Goal: Information Seeking & Learning: Find specific page/section

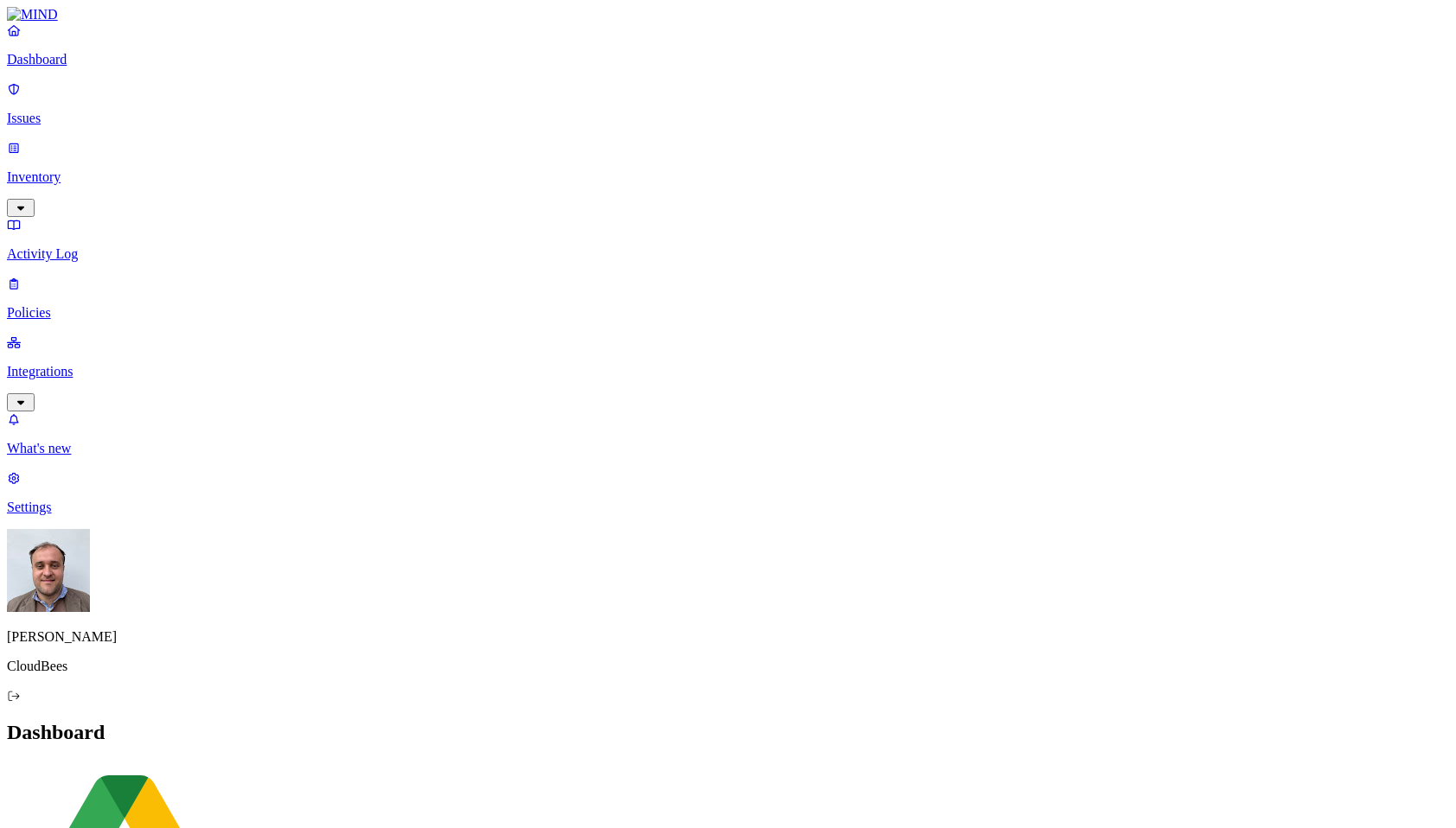
click at [106, 247] on p "Activity Log" at bounding box center [728, 255] width 1443 height 16
click at [160, 761] on input "text" at bounding box center [83, 770] width 153 height 18
drag, startPoint x: 1041, startPoint y: 93, endPoint x: 1283, endPoint y: 88, distance: 242.1
click at [1122, 814] on div at bounding box center [1033, 814] width 180 height 0
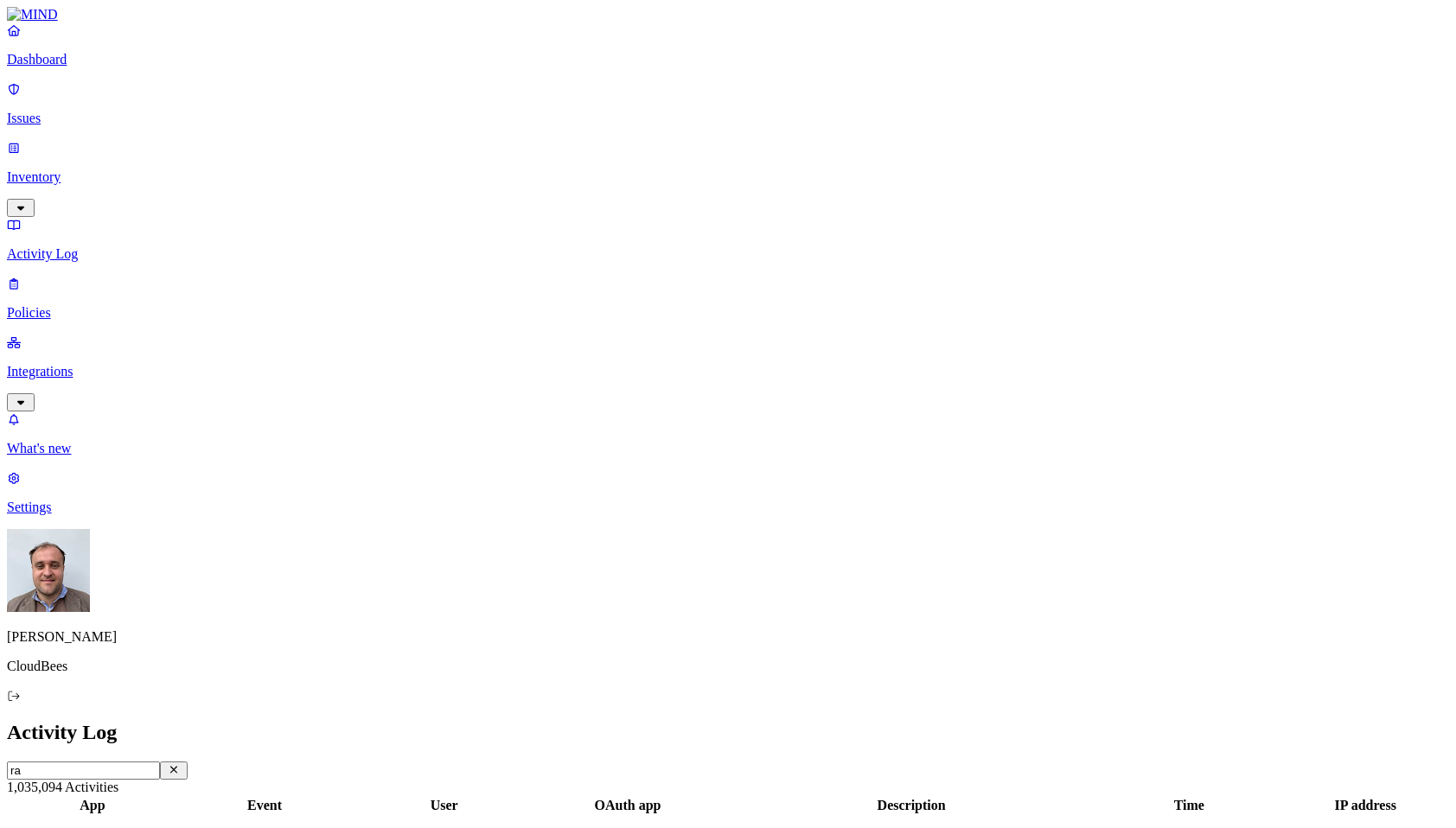
click at [160, 761] on input "ra" at bounding box center [83, 770] width 153 height 18
type input ""ra""
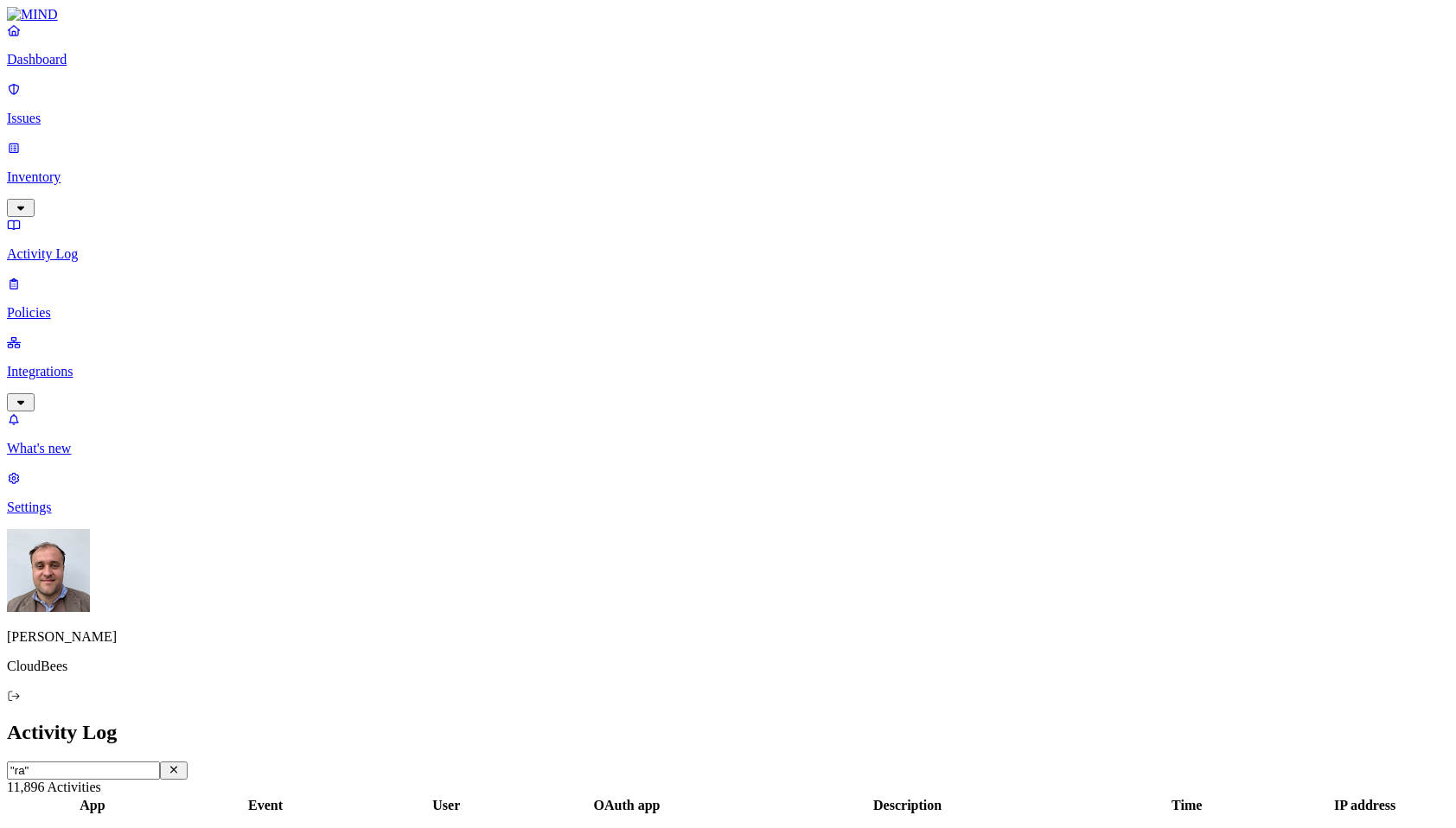
scroll to position [359, 0]
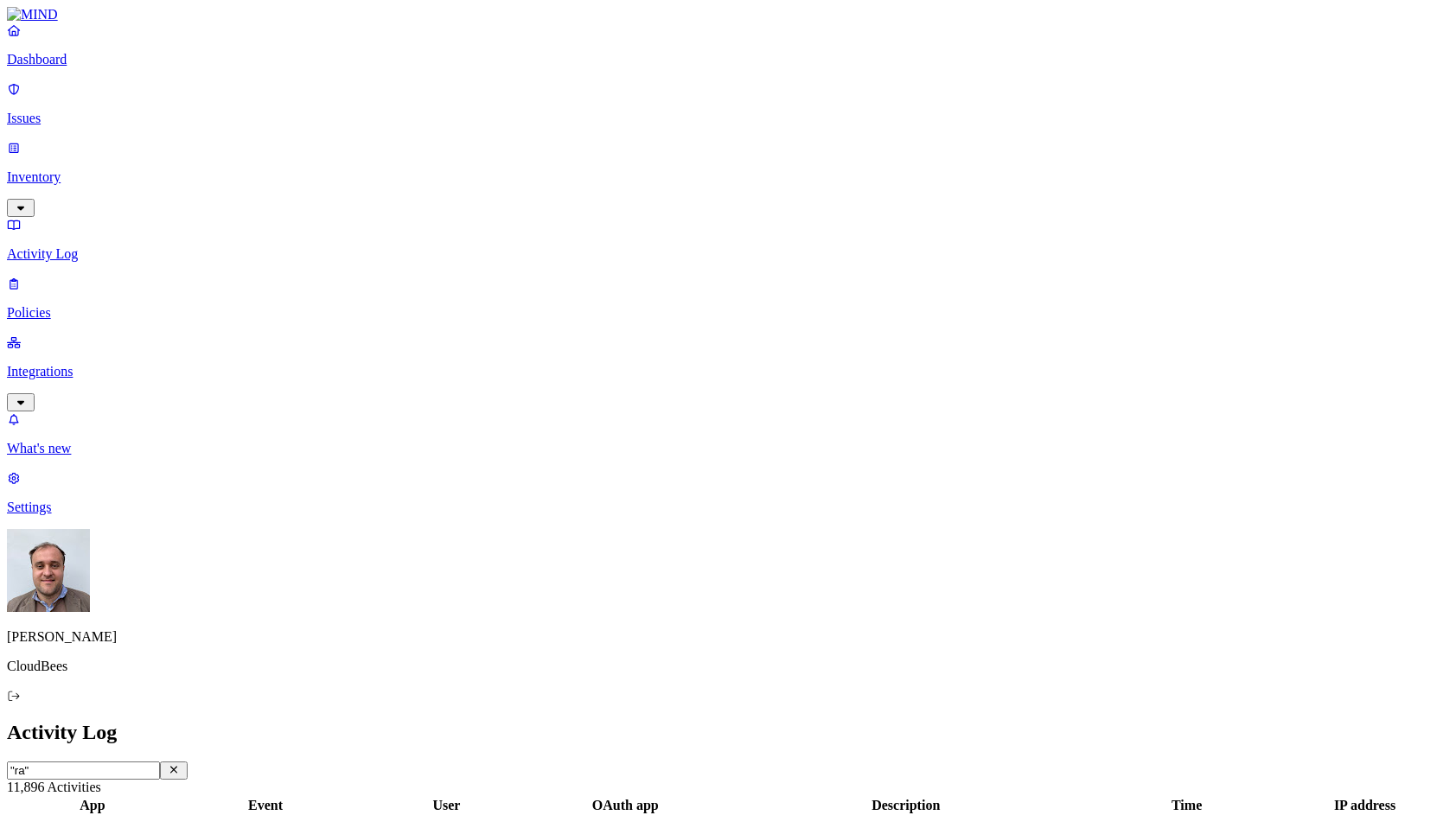
click at [67, 170] on p "Inventory" at bounding box center [728, 177] width 1443 height 16
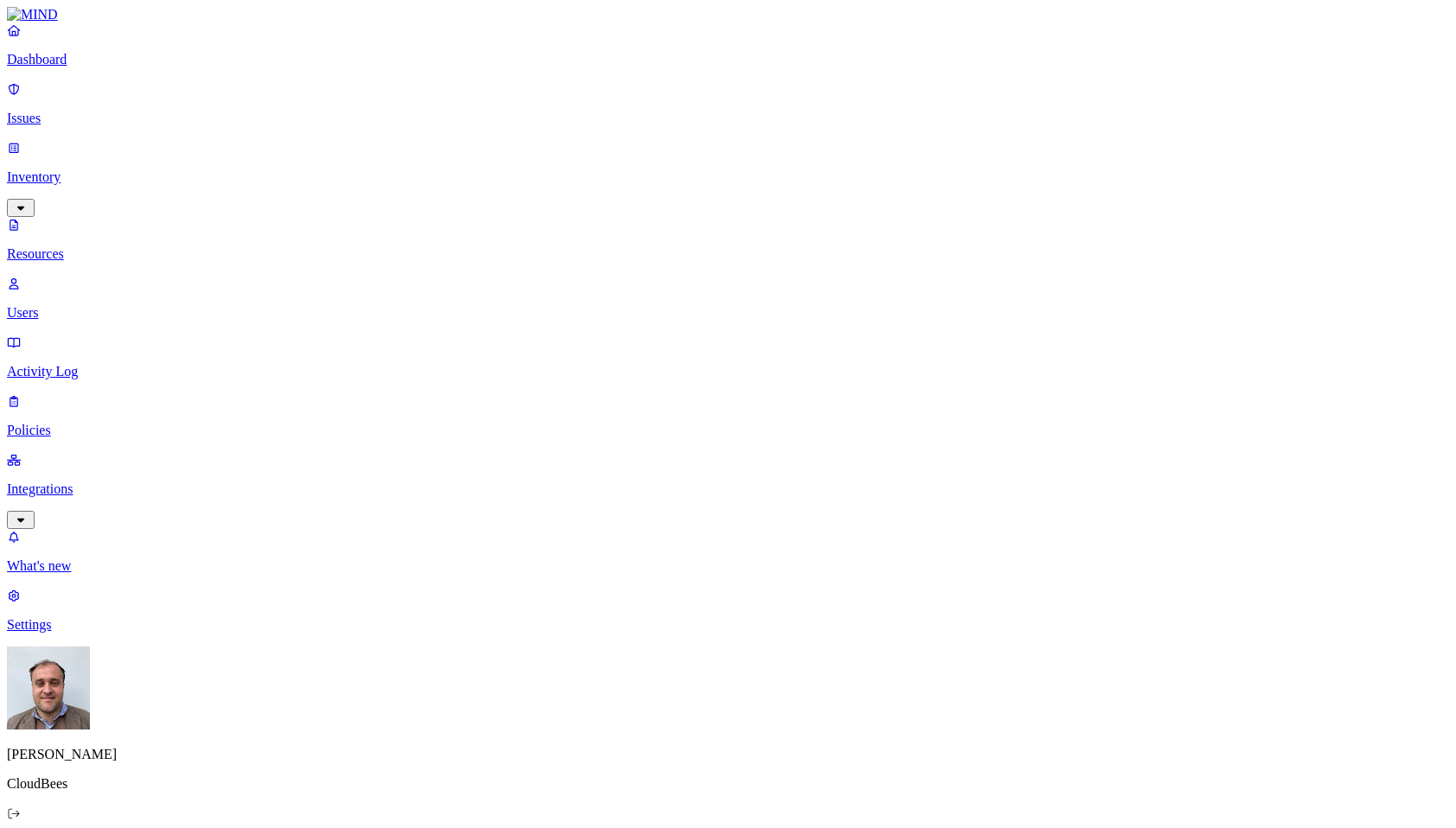
click at [849, 221] on button "button" at bounding box center [856, 224] width 14 height 5
click at [849, 286] on button "button" at bounding box center [856, 288] width 14 height 5
click at [849, 350] on button "button" at bounding box center [856, 352] width 14 height 5
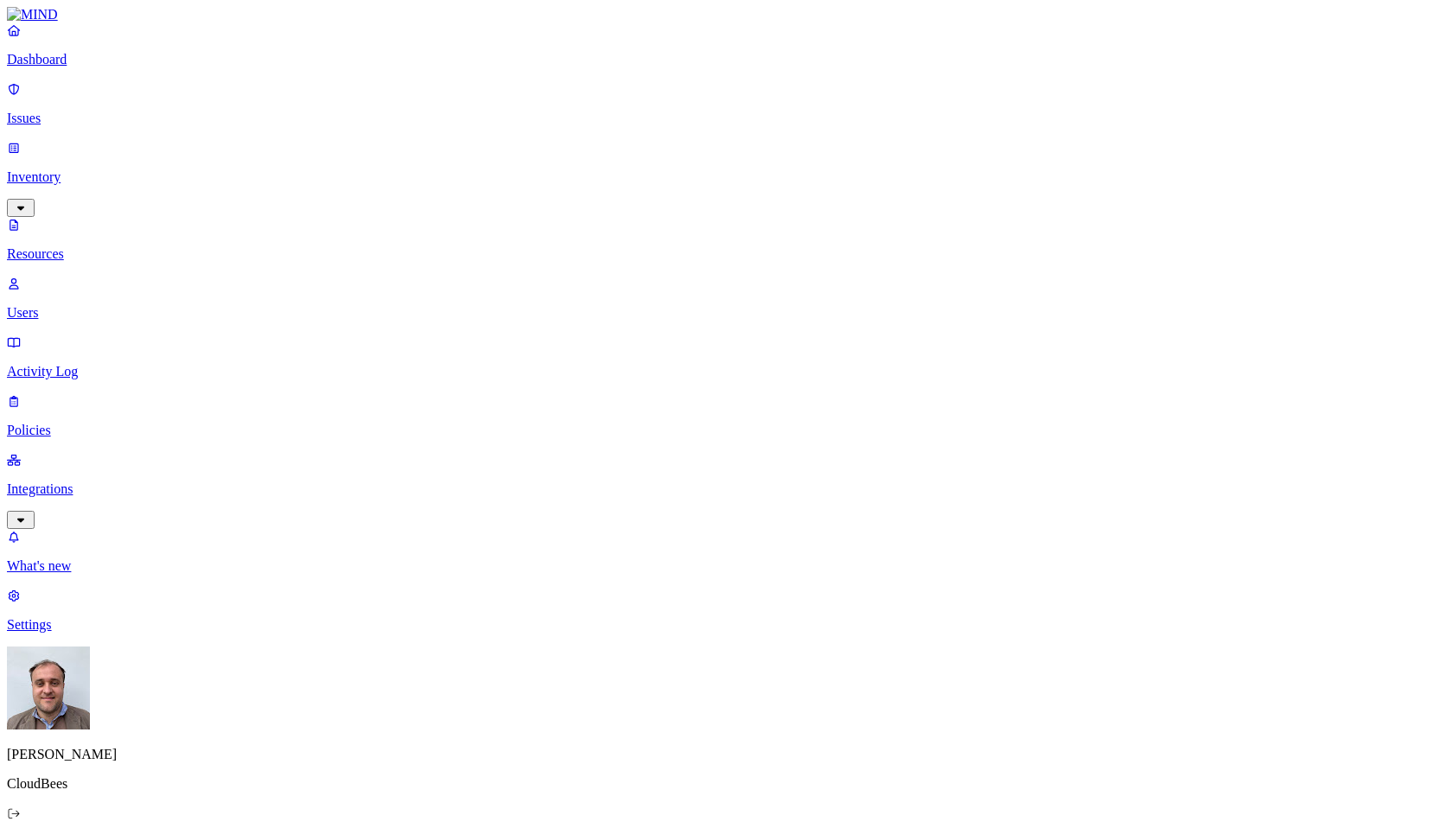
type input "p"
drag, startPoint x: 455, startPoint y: 122, endPoint x: 593, endPoint y: 127, distance: 138.1
type input ""ra""
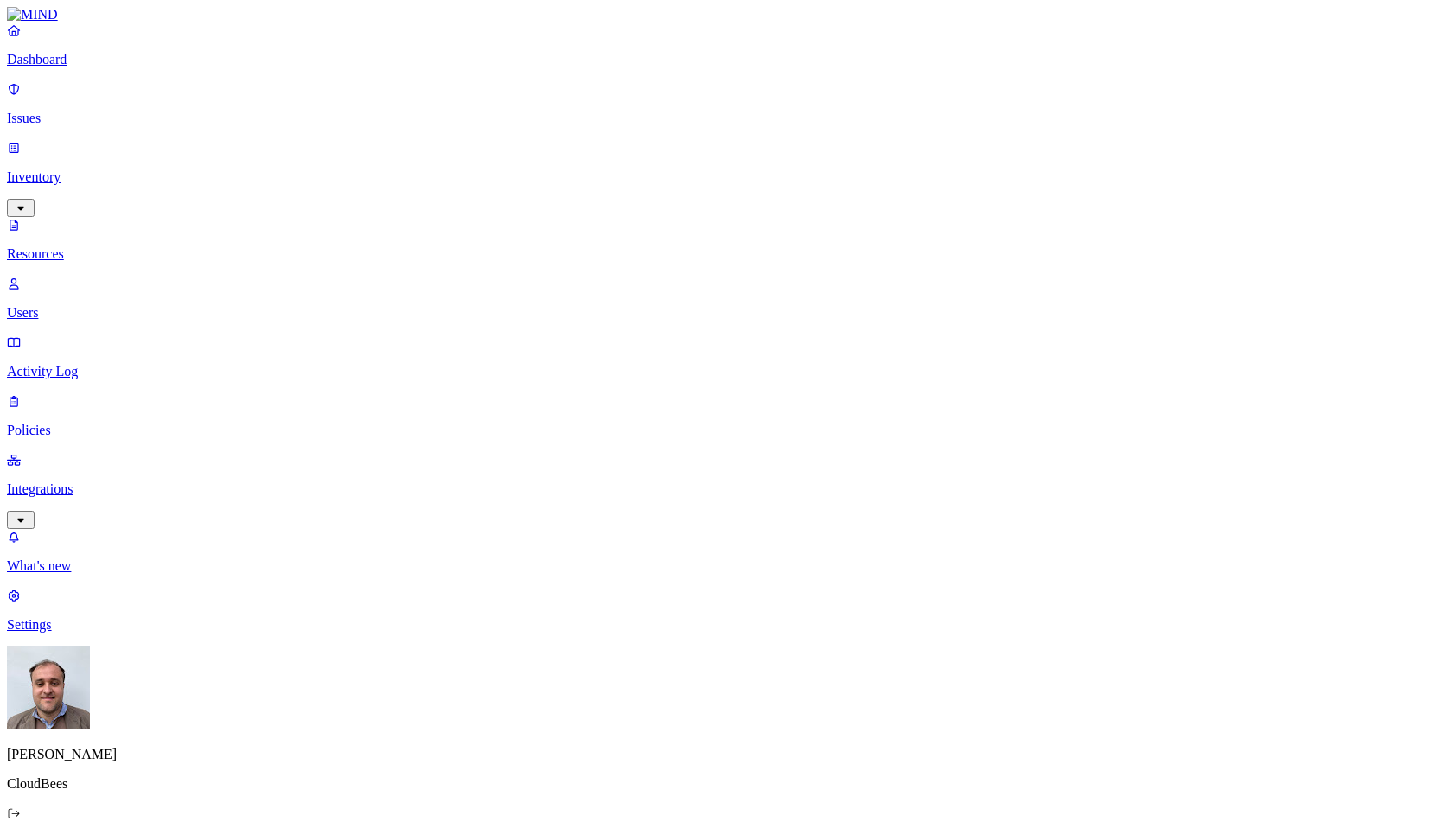
click at [88, 67] on p "Dashboard" at bounding box center [728, 59] width 1443 height 16
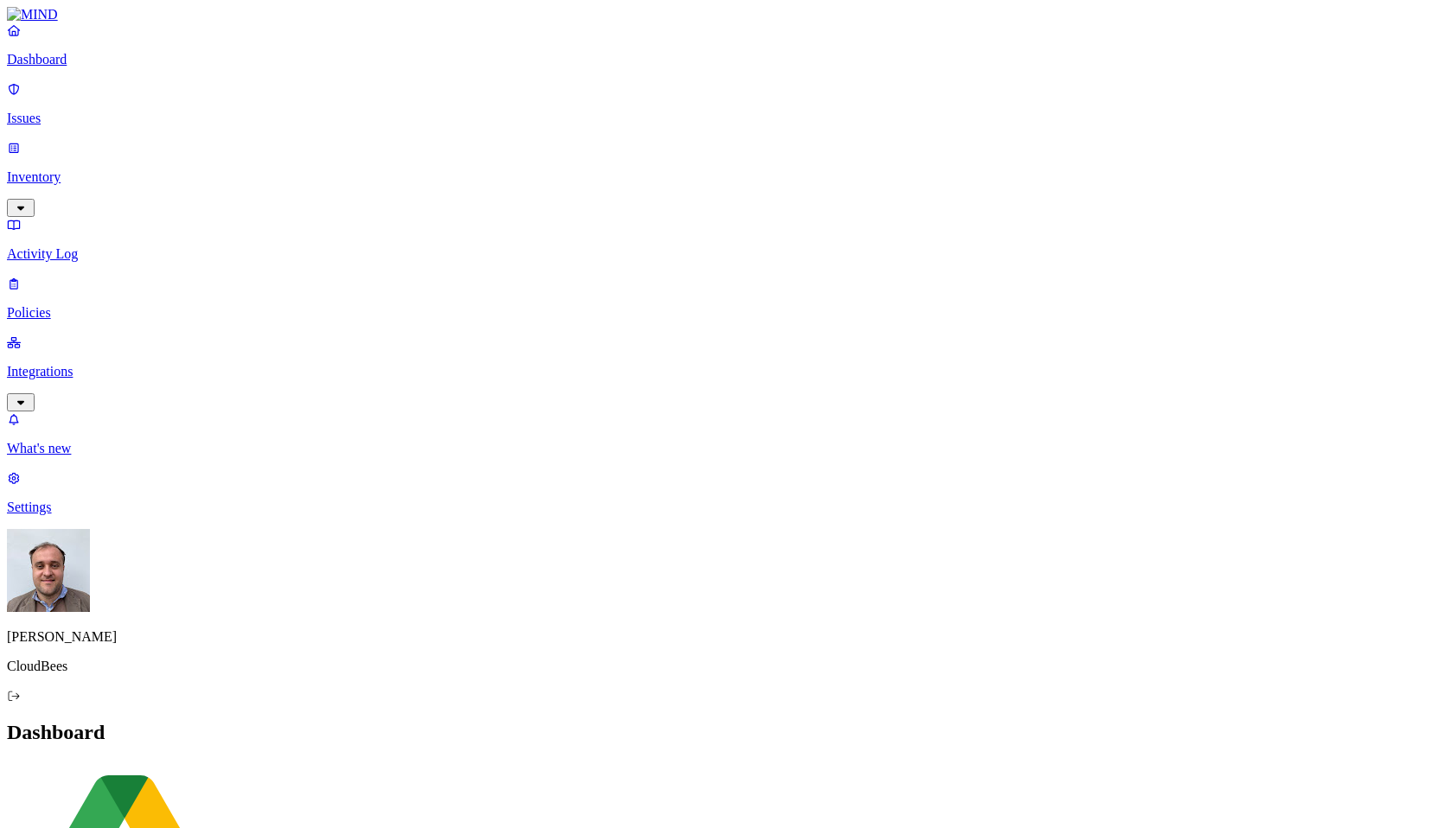
click at [109, 170] on p "Inventory" at bounding box center [728, 177] width 1443 height 16
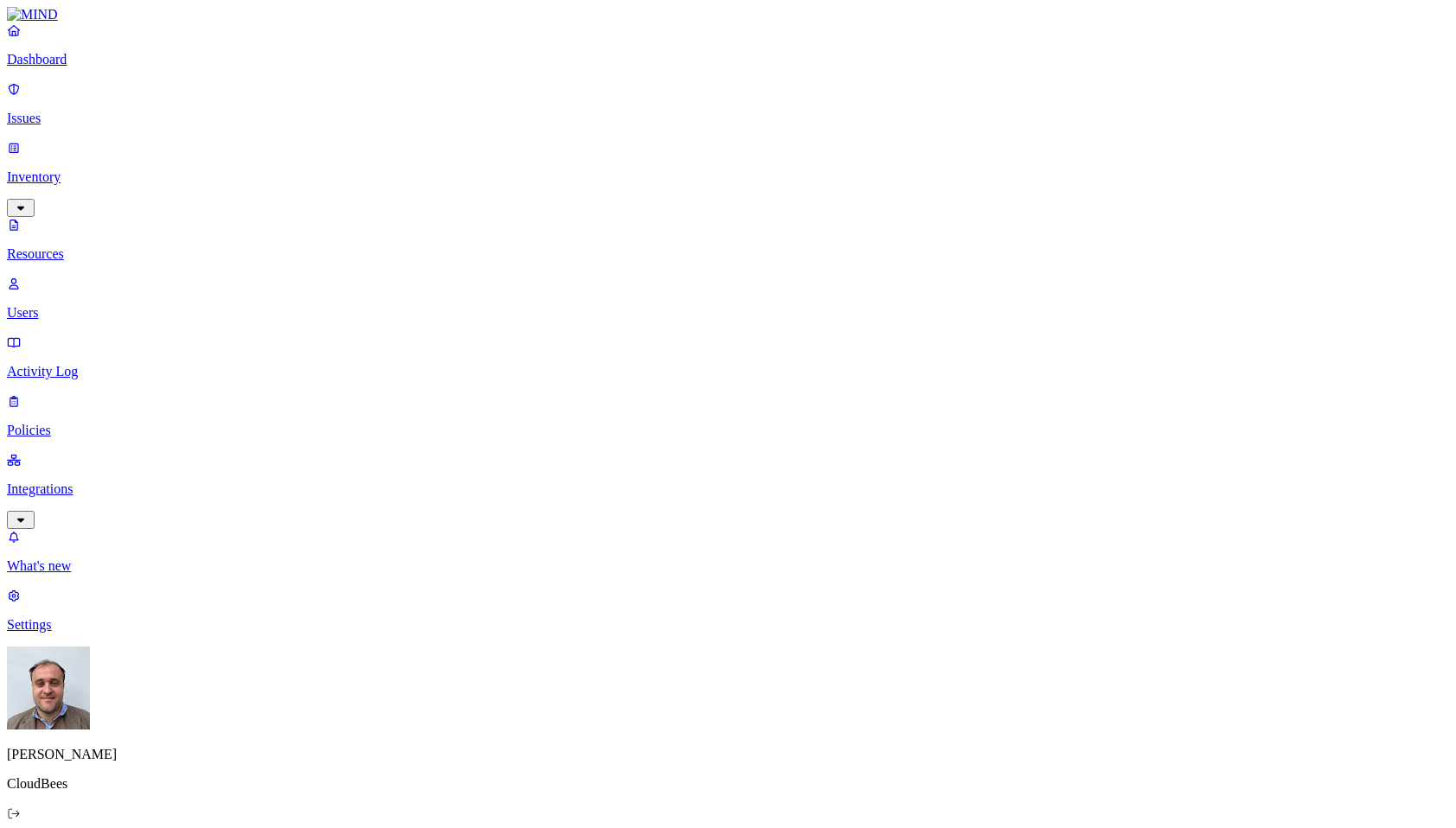
click at [849, 221] on button "button" at bounding box center [856, 224] width 14 height 5
click at [849, 349] on button "button" at bounding box center [856, 351] width 14 height 5
click at [849, 212] on button "button" at bounding box center [856, 221] width 14 height 18
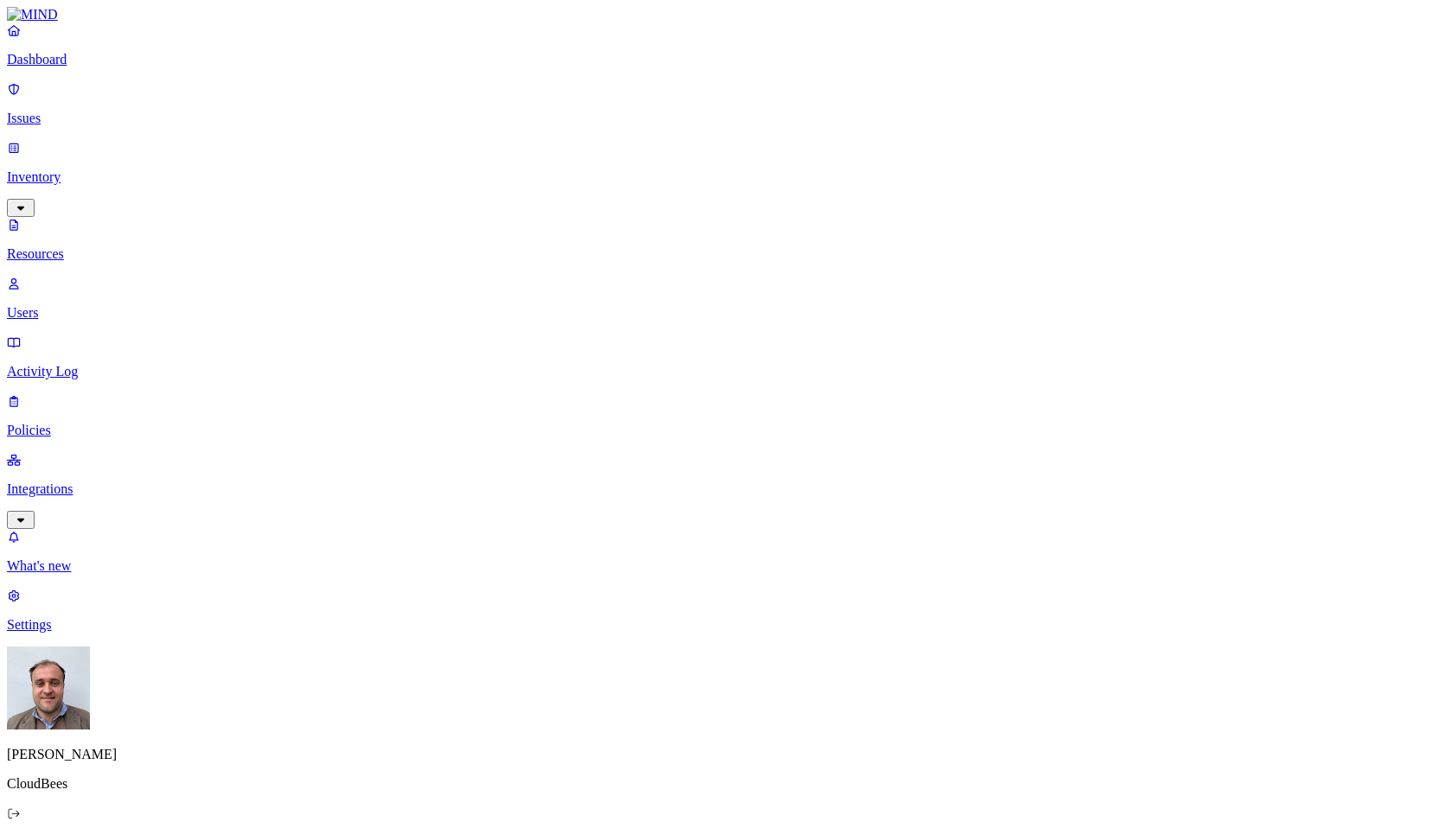
drag, startPoint x: 456, startPoint y: 93, endPoint x: 566, endPoint y: 101, distance: 110.3
click at [83, 67] on p "Dashboard" at bounding box center [728, 59] width 1443 height 16
